Goal: Task Accomplishment & Management: Use online tool/utility

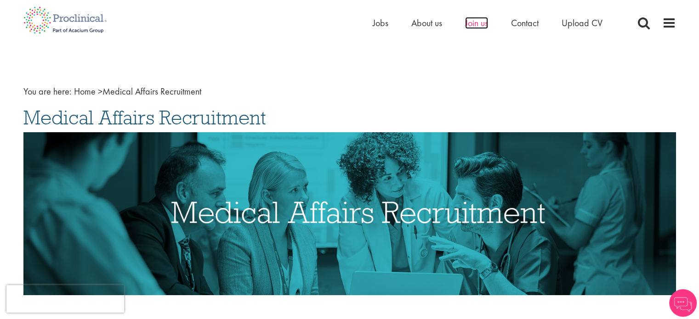
click at [472, 25] on span "Join us" at bounding box center [476, 23] width 23 height 12
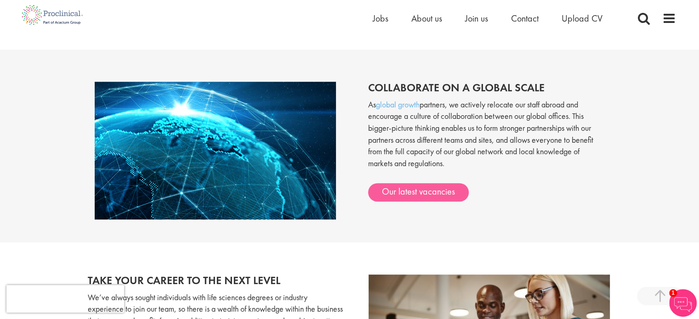
scroll to position [735, 0]
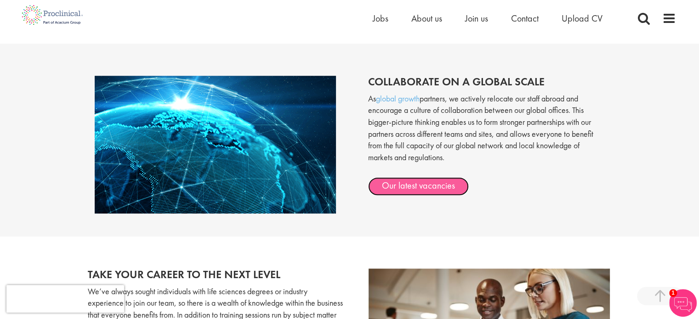
click at [398, 191] on link "Our latest vacancies" at bounding box center [418, 186] width 101 height 18
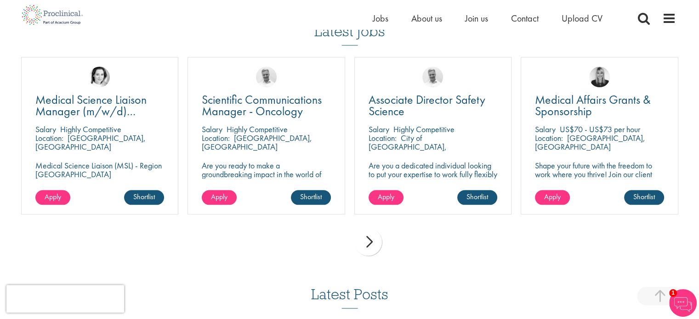
scroll to position [1011, 0]
click at [366, 251] on div "next" at bounding box center [368, 242] width 28 height 28
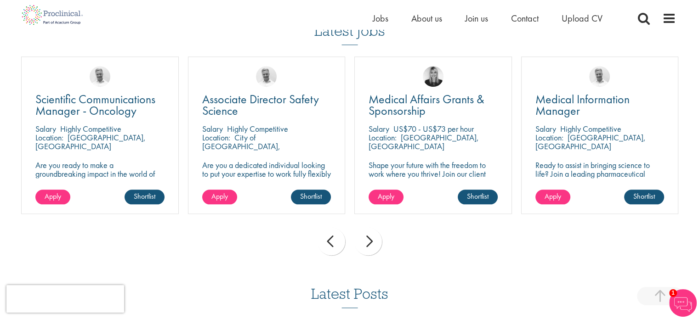
click at [371, 253] on div "next" at bounding box center [368, 242] width 28 height 28
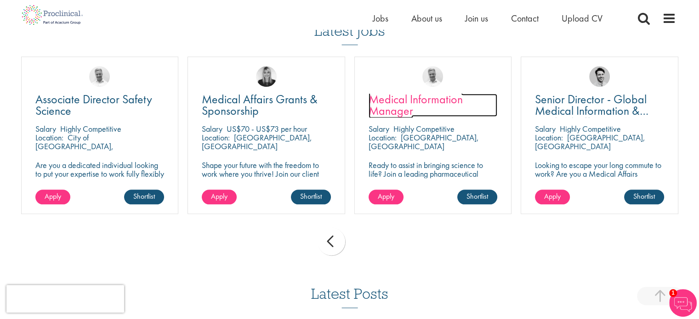
click at [417, 117] on link "Medical Information Manager" at bounding box center [433, 105] width 129 height 23
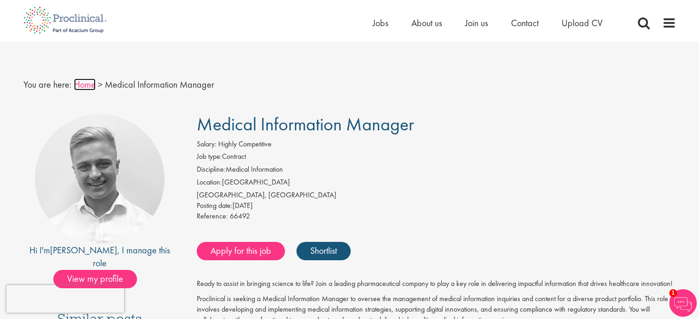
click at [88, 86] on link "Home" at bounding box center [85, 85] width 22 height 12
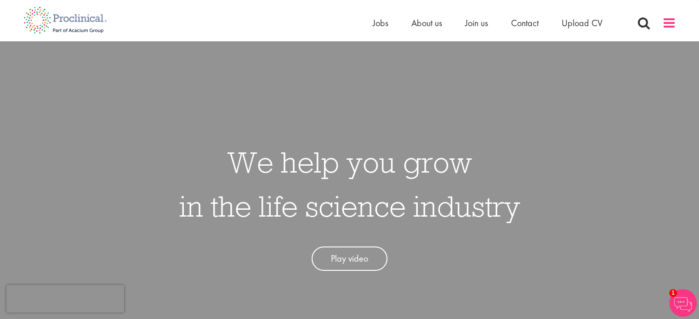
click at [667, 20] on span at bounding box center [669, 23] width 14 height 14
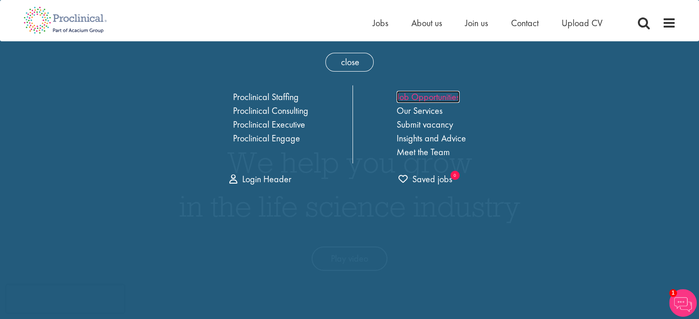
click at [422, 97] on link "Job Opportunities" at bounding box center [428, 97] width 63 height 12
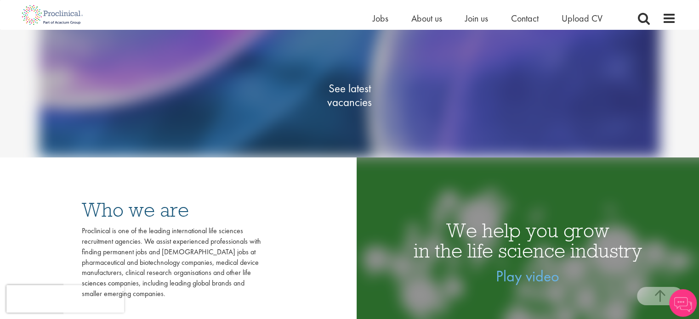
scroll to position [184, 0]
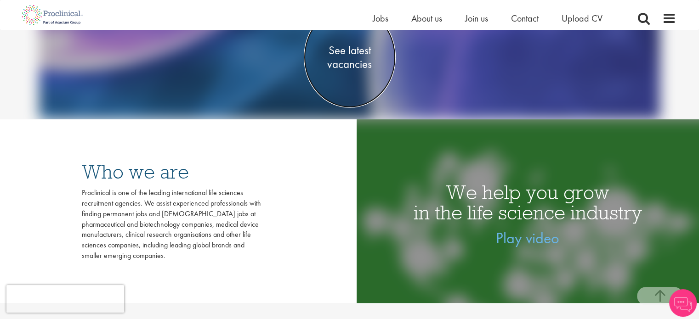
click at [349, 65] on span "See latest vacancies" at bounding box center [350, 58] width 92 height 28
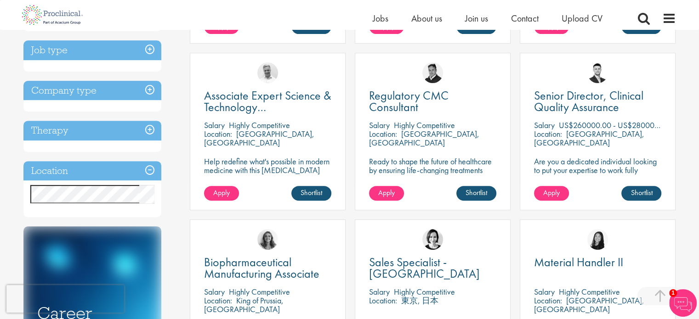
scroll to position [322, 0]
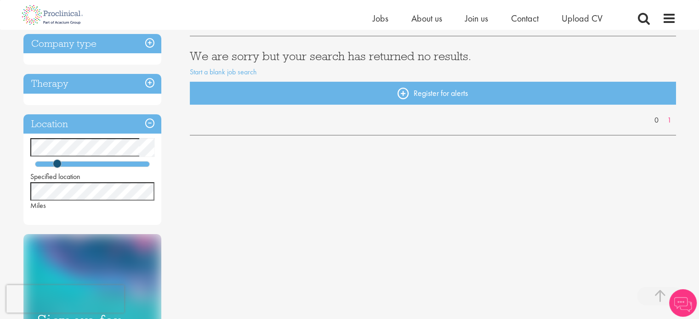
scroll to position [184, 0]
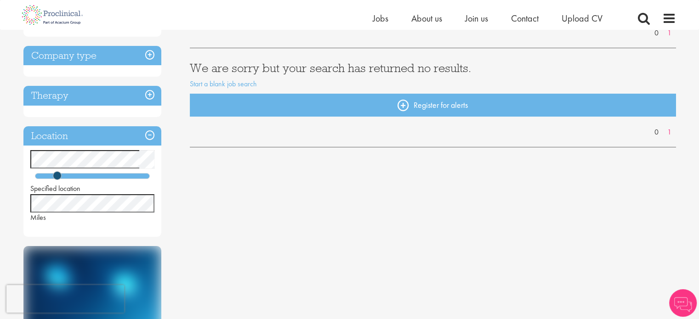
scroll to position [138, 0]
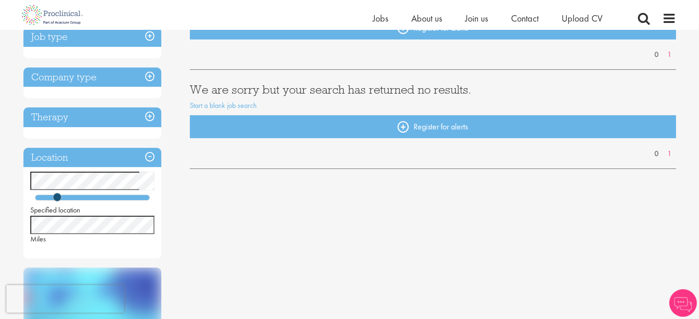
scroll to position [138, 0]
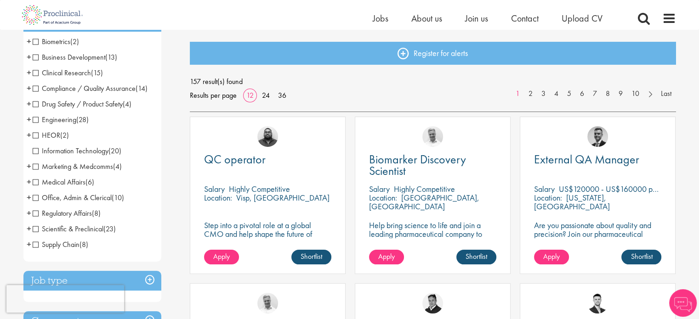
scroll to position [92, 0]
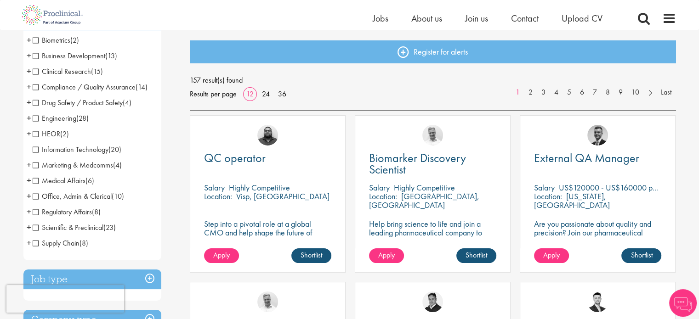
click at [28, 57] on span "+" at bounding box center [29, 56] width 5 height 14
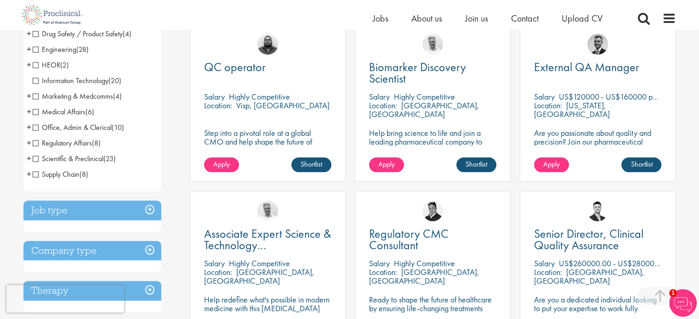
scroll to position [184, 0]
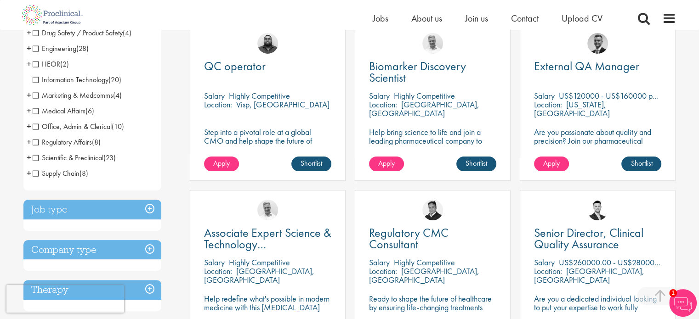
click at [28, 93] on span "+" at bounding box center [29, 95] width 5 height 14
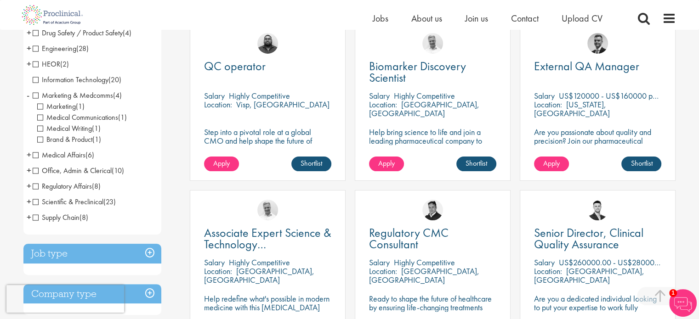
click at [41, 119] on span "Medical Communications" at bounding box center [77, 118] width 81 height 10
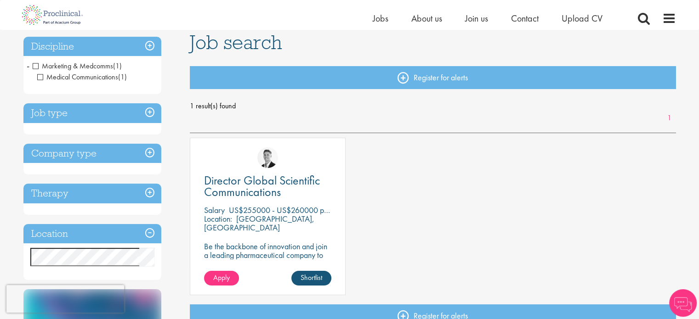
scroll to position [92, 0]
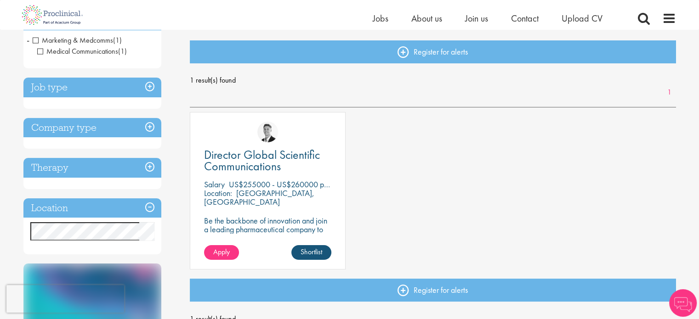
click at [27, 42] on span "-" at bounding box center [28, 40] width 3 height 14
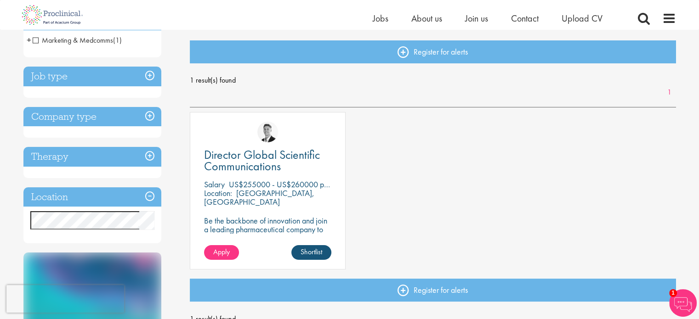
click at [27, 42] on span "+" at bounding box center [29, 40] width 5 height 14
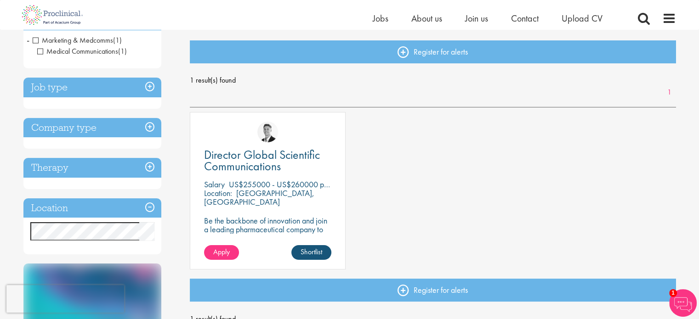
click at [40, 53] on span "Medical Communications" at bounding box center [77, 51] width 81 height 10
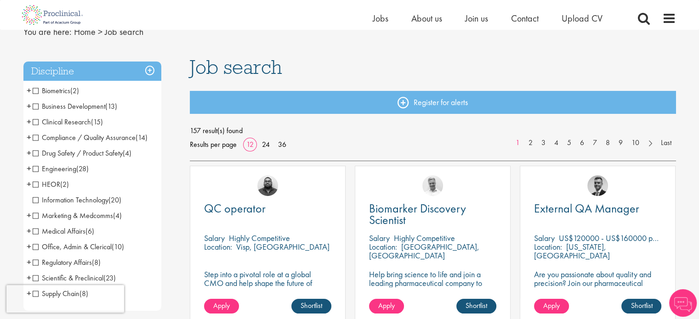
scroll to position [138, 0]
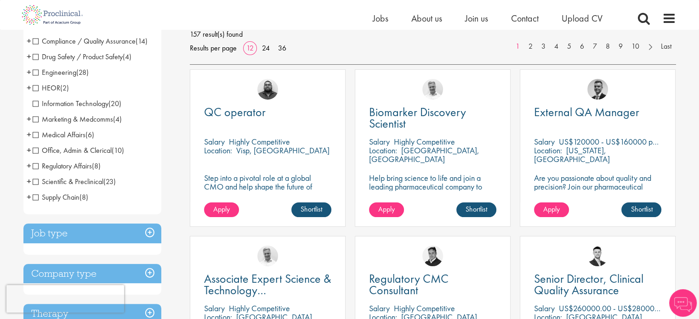
click at [27, 119] on span "+" at bounding box center [29, 119] width 5 height 14
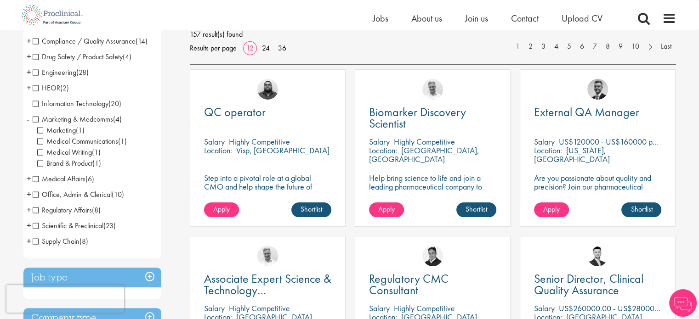
click at [39, 165] on span "Brand & Product" at bounding box center [64, 164] width 55 height 10
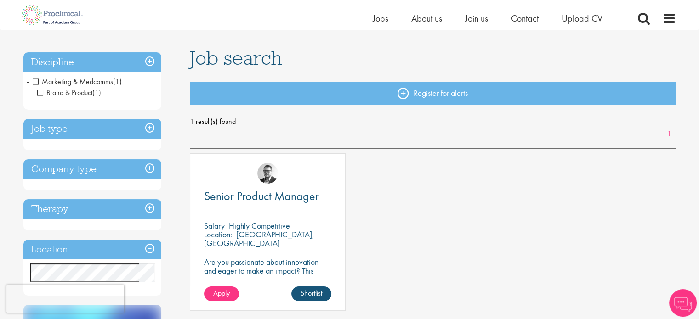
scroll to position [46, 0]
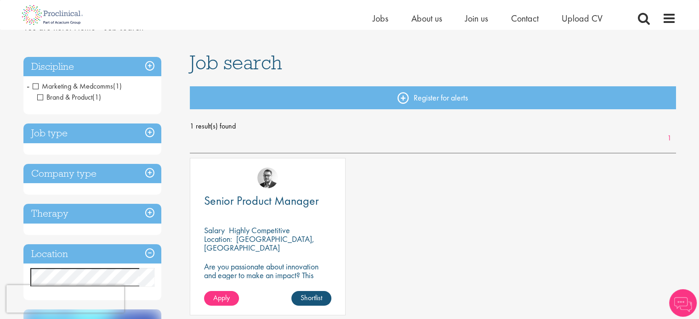
click at [40, 96] on span "Brand & Product" at bounding box center [64, 97] width 55 height 10
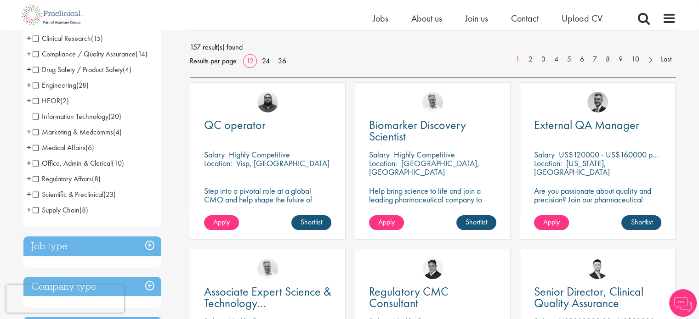
scroll to position [138, 0]
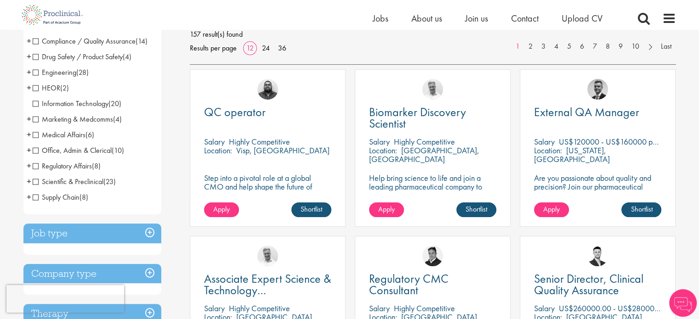
click at [27, 135] on span "+" at bounding box center [29, 135] width 5 height 14
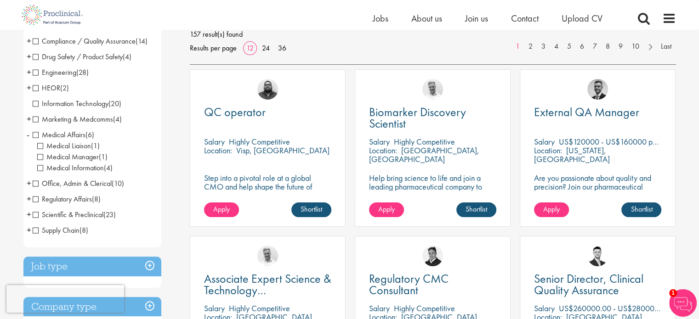
click at [28, 182] on span "+" at bounding box center [29, 183] width 5 height 14
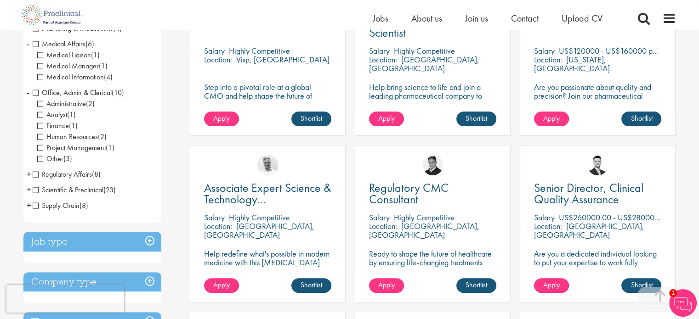
scroll to position [230, 0]
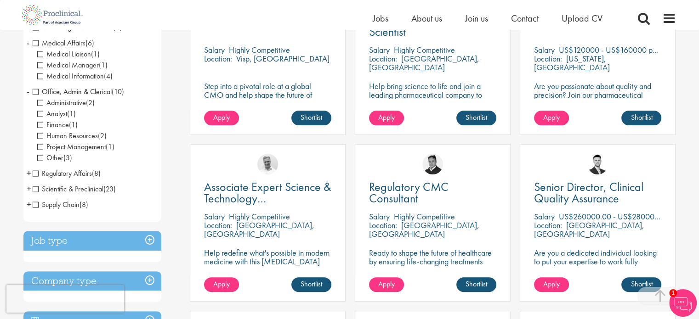
click at [28, 189] on span "+" at bounding box center [29, 189] width 5 height 14
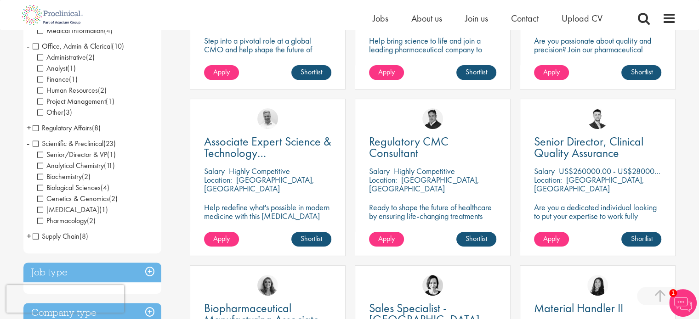
scroll to position [276, 0]
click at [27, 128] on span "+" at bounding box center [29, 127] width 5 height 14
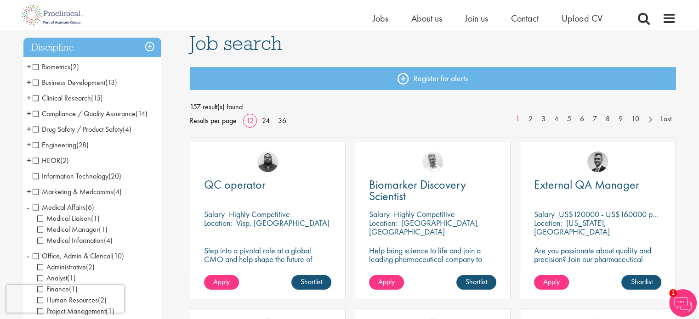
scroll to position [46, 0]
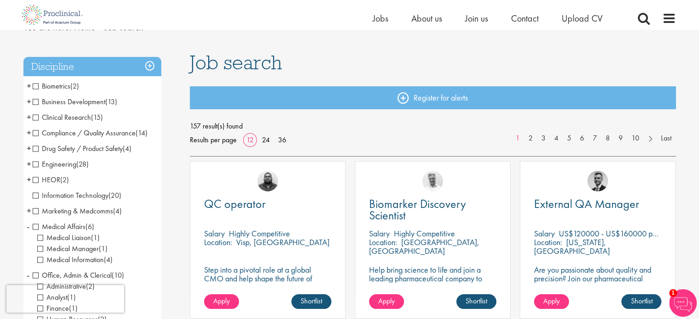
click at [27, 179] on span "+" at bounding box center [29, 180] width 5 height 14
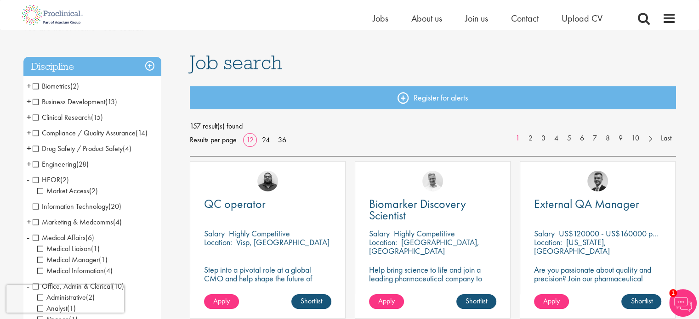
click at [28, 102] on span "+" at bounding box center [29, 102] width 5 height 14
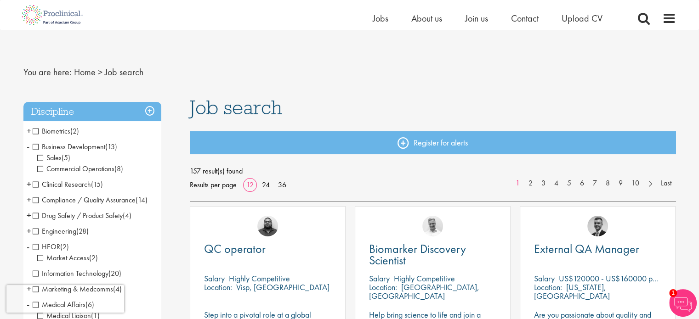
scroll to position [0, 0]
